Goal: Find specific page/section: Find specific page/section

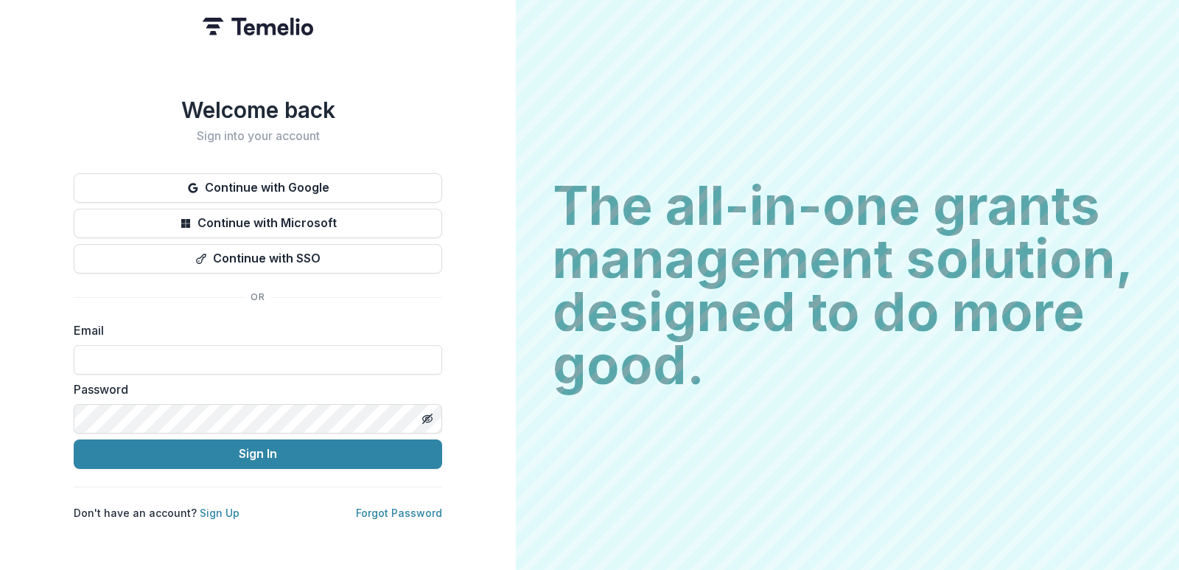
click at [199, 394] on div "Password" at bounding box center [258, 406] width 369 height 53
click at [195, 360] on input at bounding box center [258, 359] width 369 height 29
type input "**********"
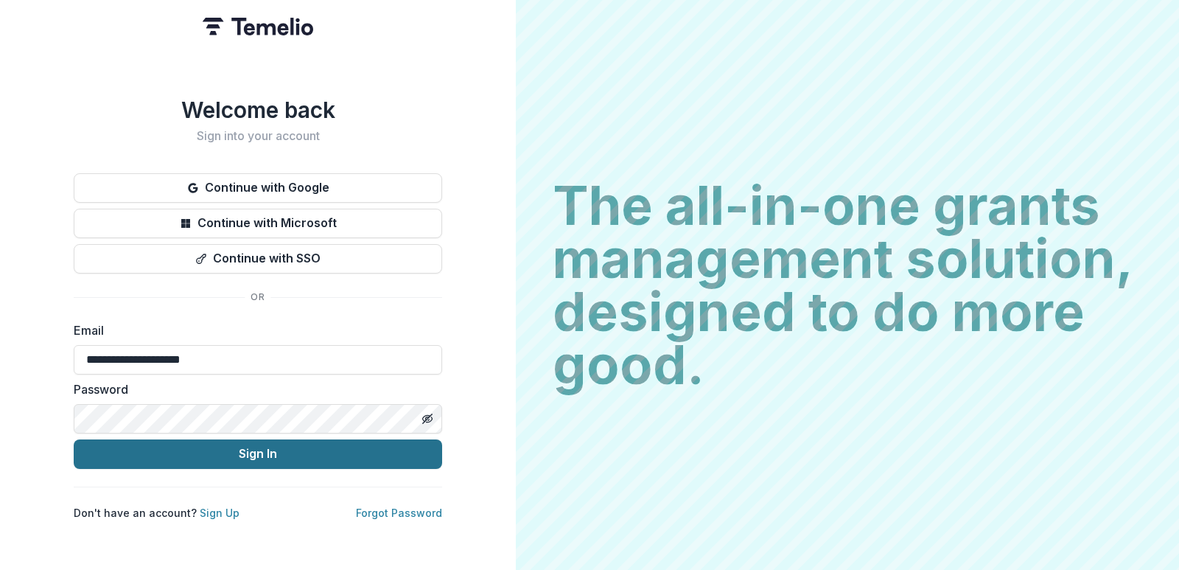
click at [205, 439] on button "Sign In" at bounding box center [258, 453] width 369 height 29
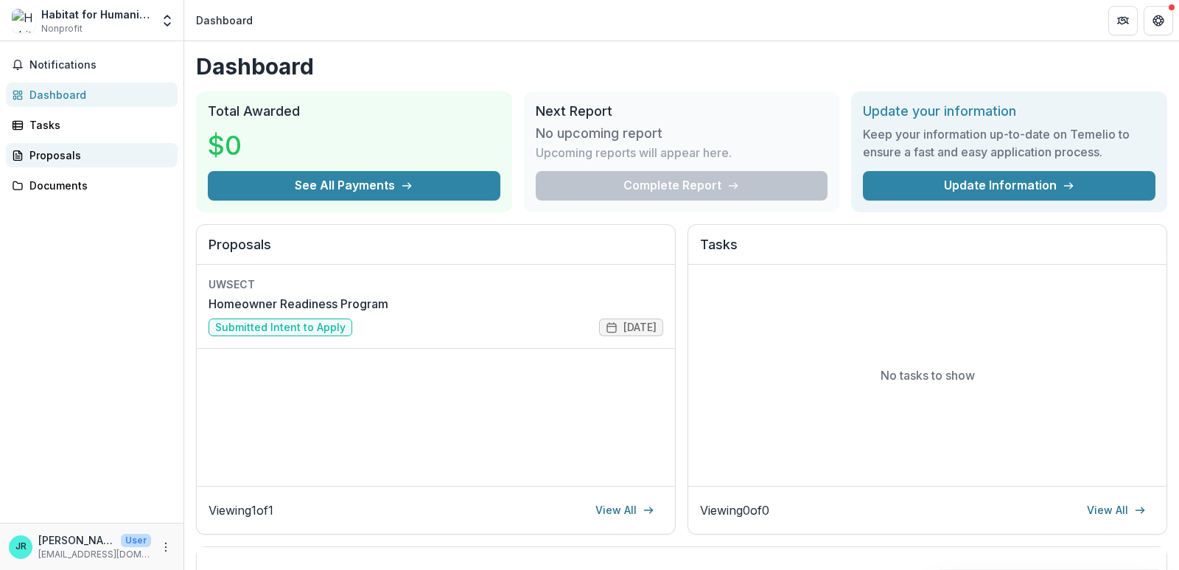
click at [61, 158] on div "Proposals" at bounding box center [97, 154] width 136 height 15
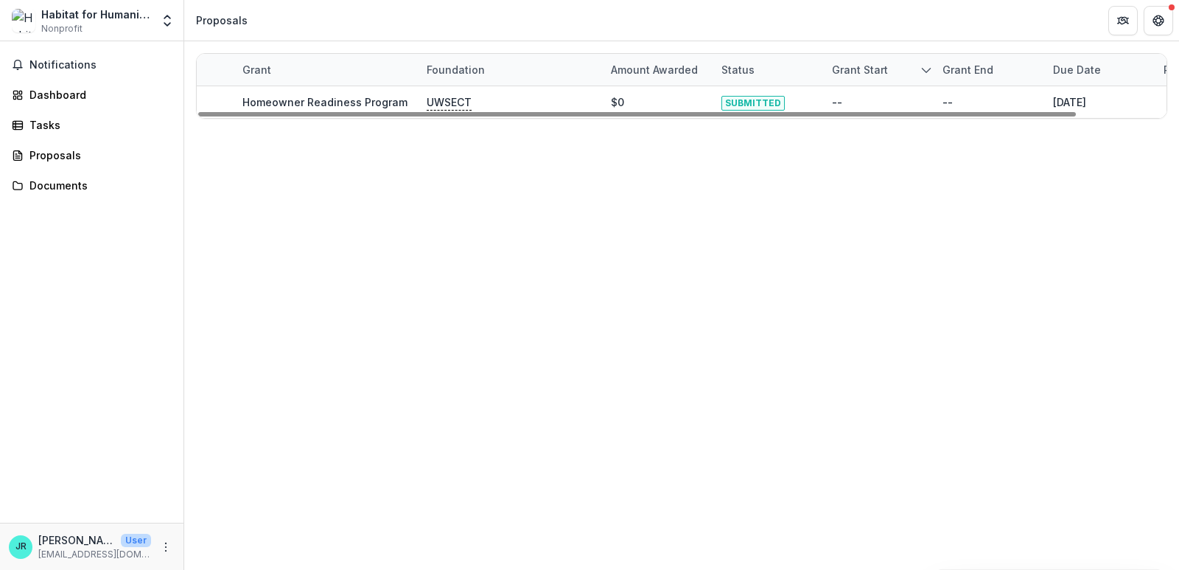
click at [259, 0] on header "Proposals" at bounding box center [681, 20] width 995 height 41
